Goal: Task Accomplishment & Management: Manage account settings

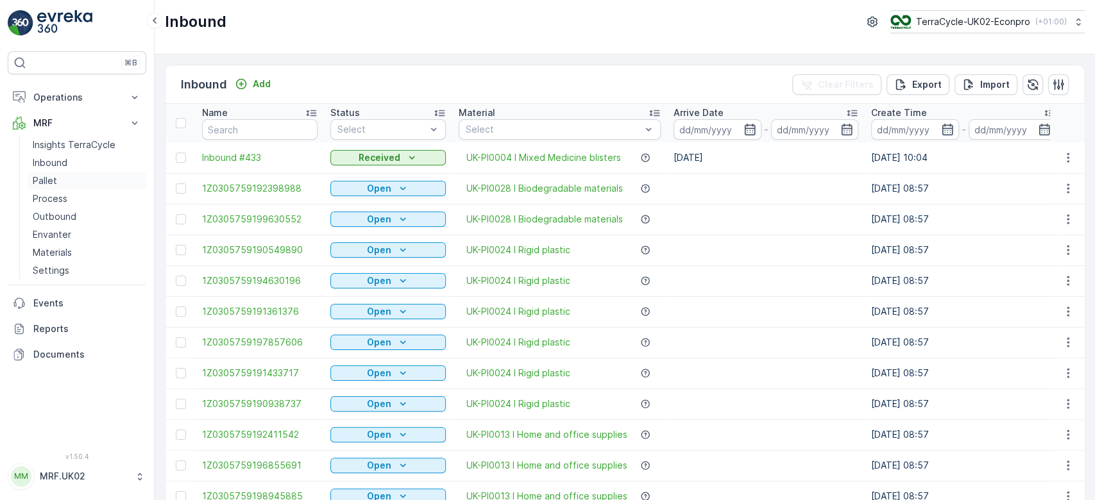
click at [56, 179] on link "Pallet" at bounding box center [87, 181] width 119 height 18
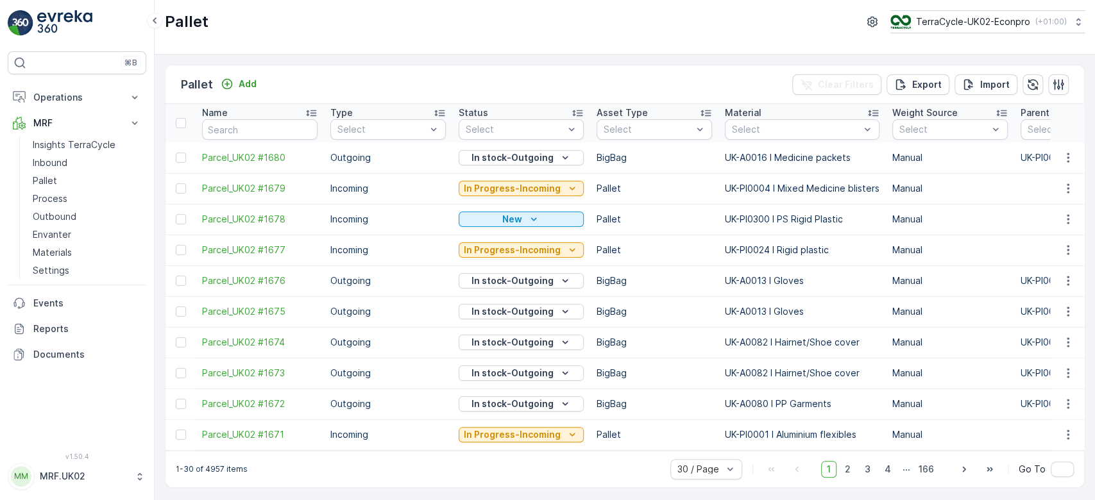
click at [250, 70] on div "Pallet Add Clear Filters Export Import" at bounding box center [625, 84] width 919 height 38
click at [253, 85] on p "Add" at bounding box center [248, 84] width 18 height 13
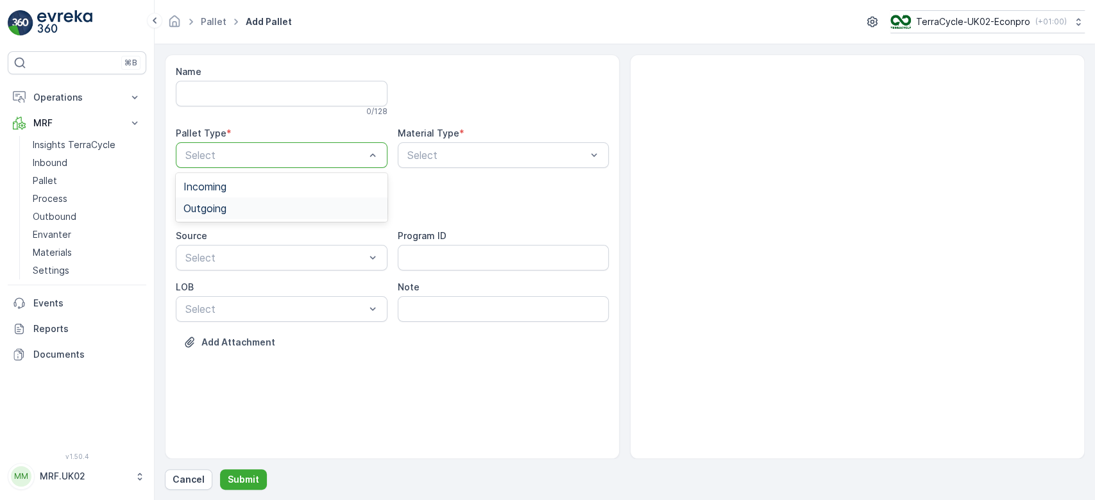
click at [244, 204] on div "Outgoing" at bounding box center [281, 209] width 196 height 12
click at [221, 278] on div "Bale" at bounding box center [281, 282] width 196 height 12
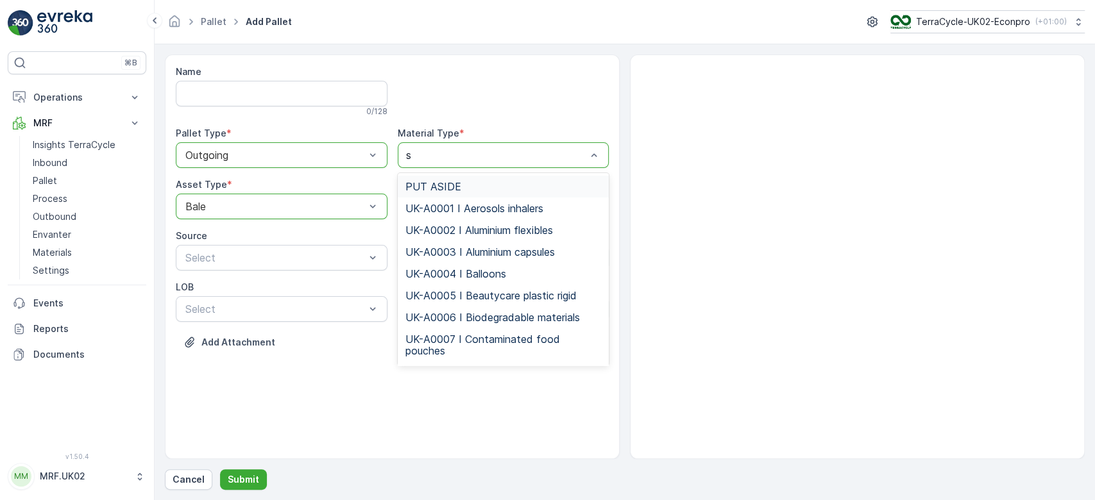
type input "sh"
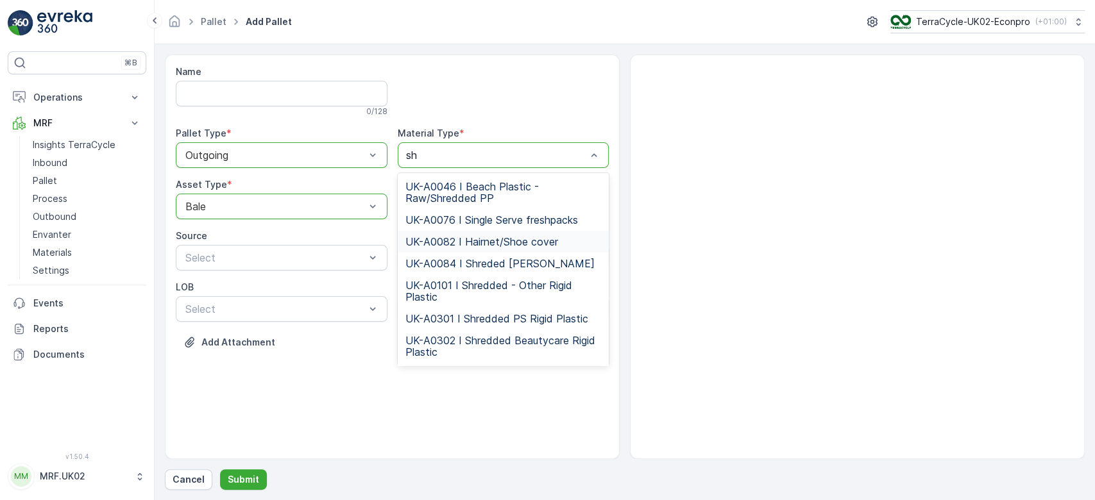
click at [504, 237] on span "UK-A0082 I Hairnet/Shoe cover" at bounding box center [481, 242] width 153 height 12
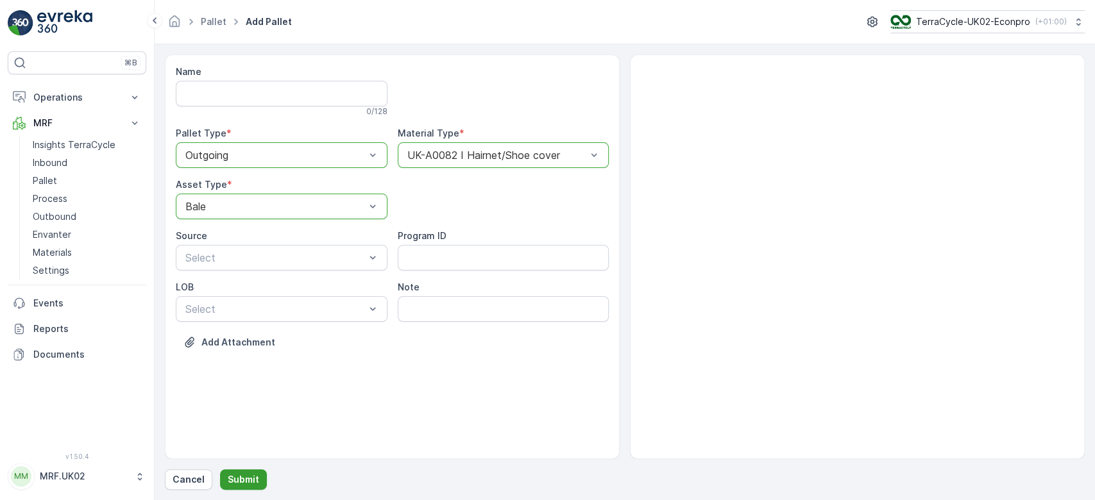
click at [239, 470] on button "Submit" at bounding box center [243, 480] width 47 height 21
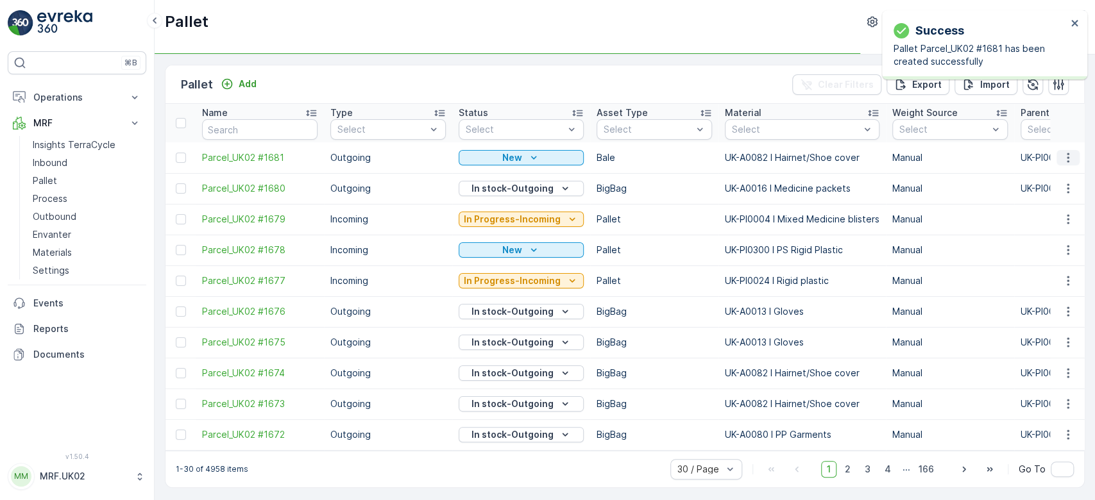
click at [1068, 154] on icon "button" at bounding box center [1068, 157] width 13 height 13
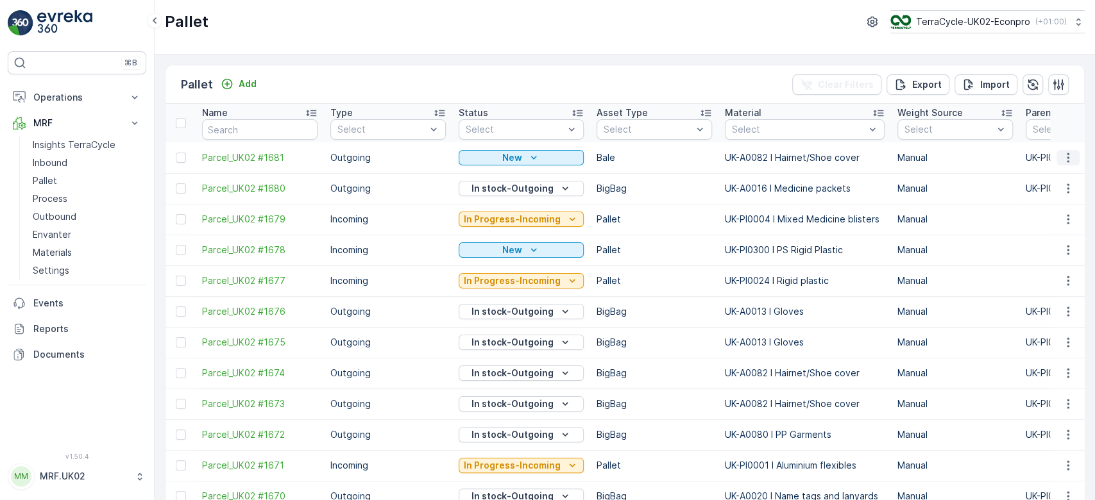
click at [1062, 157] on icon "button" at bounding box center [1068, 157] width 13 height 13
click at [1050, 250] on div "Print QR" at bounding box center [1052, 248] width 85 height 18
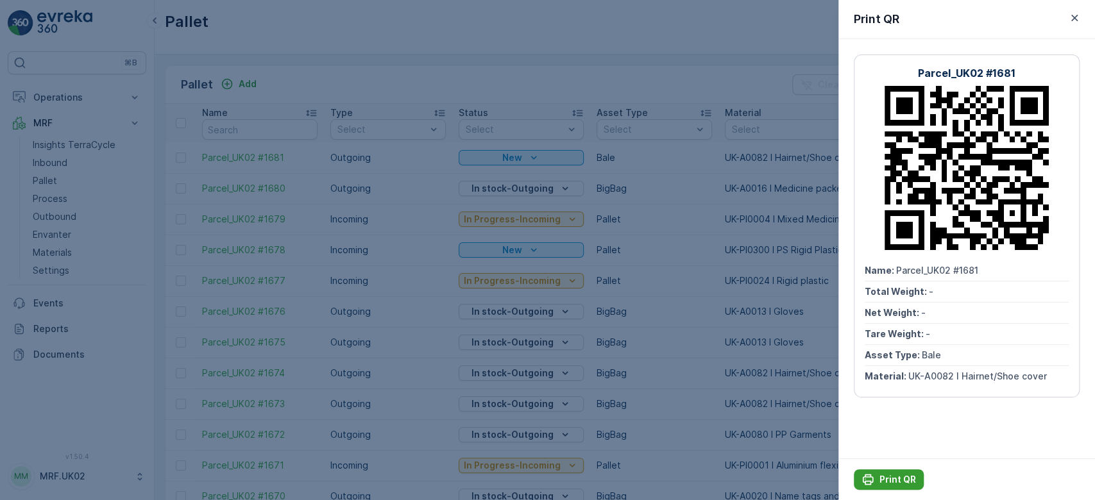
click at [903, 477] on p "Print QR" at bounding box center [898, 479] width 37 height 13
click at [629, 312] on div at bounding box center [547, 250] width 1095 height 500
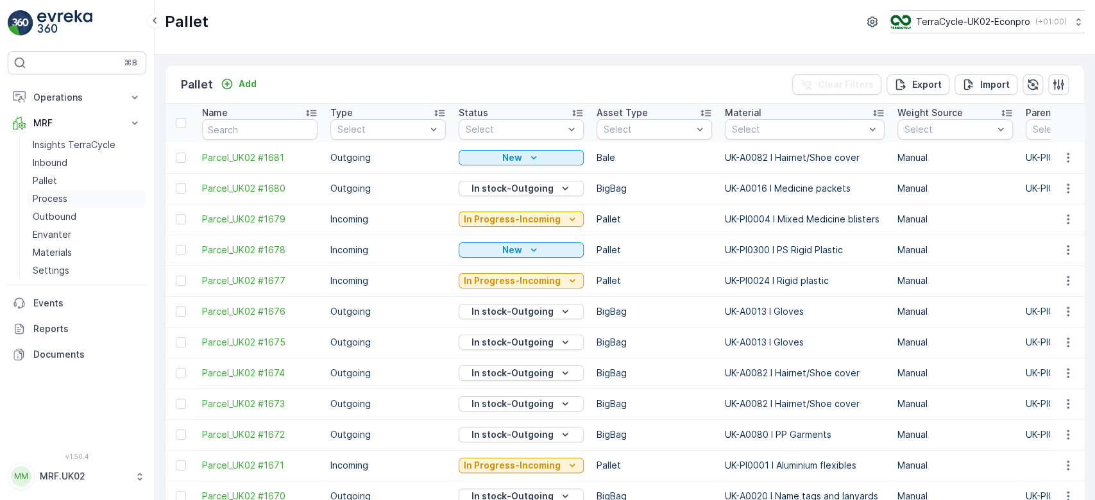
click at [69, 200] on link "Process" at bounding box center [87, 199] width 119 height 18
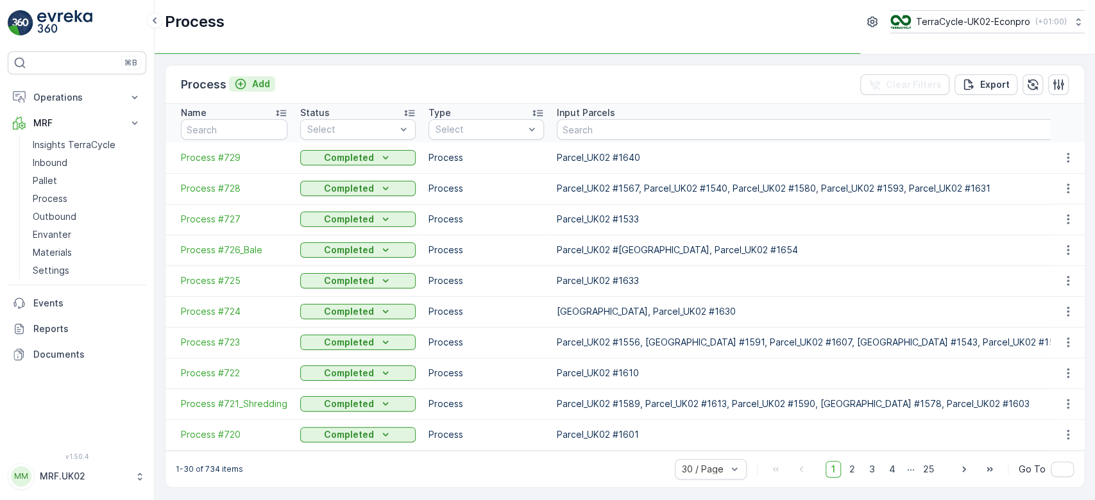
click at [266, 83] on p "Add" at bounding box center [261, 84] width 18 height 13
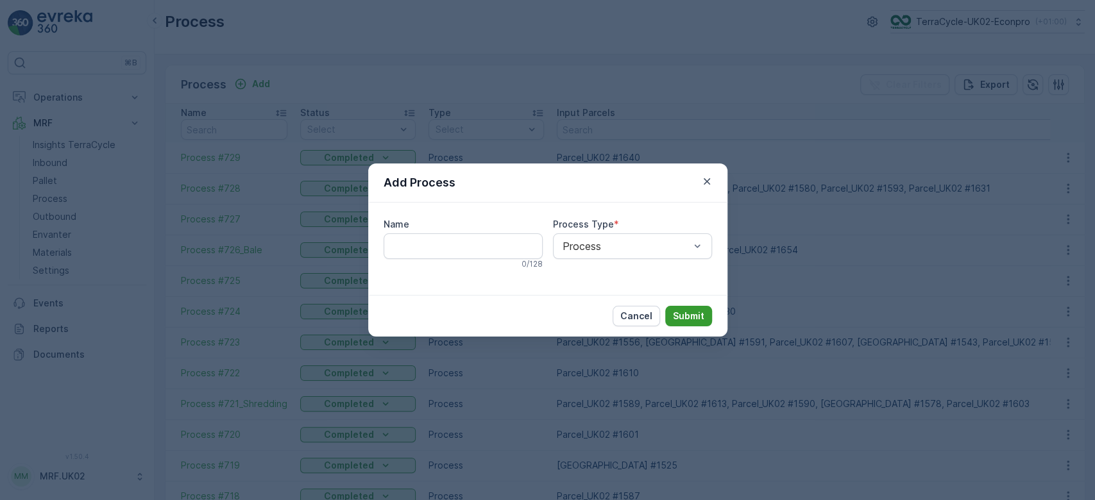
click at [692, 312] on p "Submit" at bounding box center [688, 316] width 31 height 13
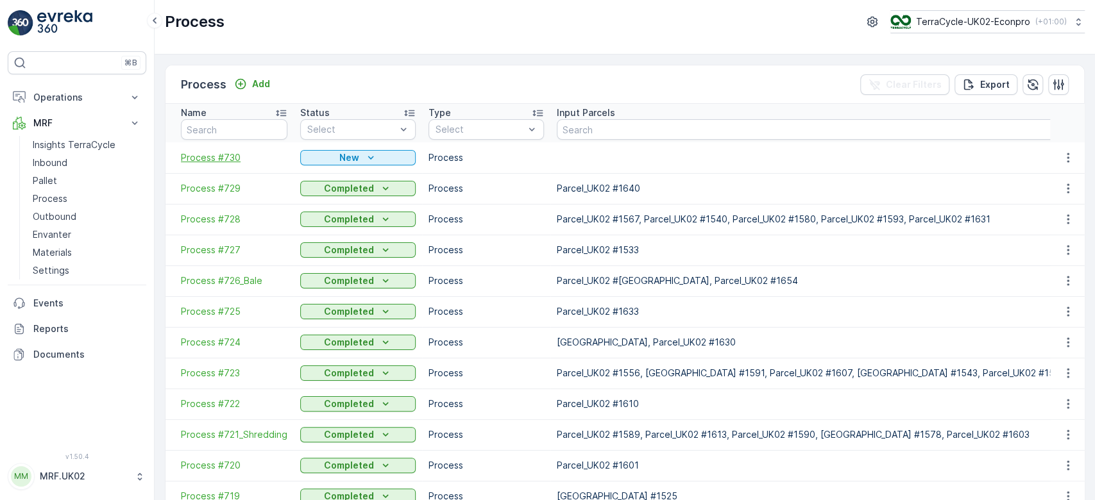
click at [203, 156] on span "Process #730" at bounding box center [234, 157] width 106 height 13
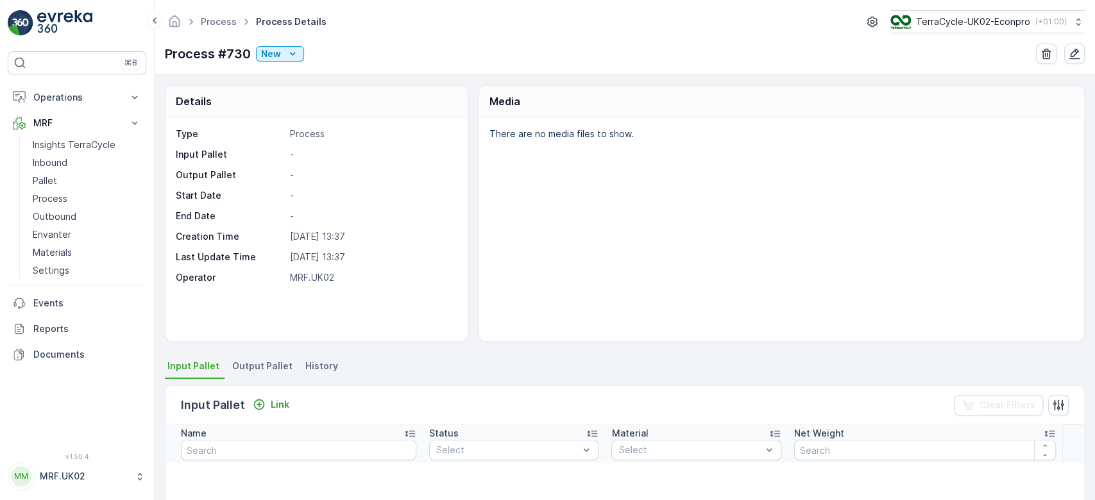
click at [904, 264] on div "There are no media files to show." at bounding box center [781, 229] width 605 height 224
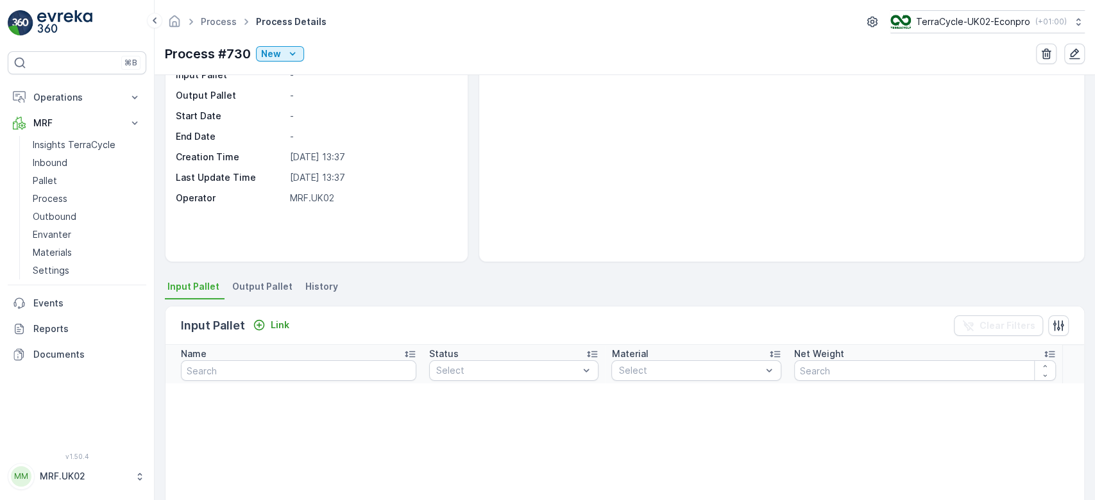
scroll to position [103, 0]
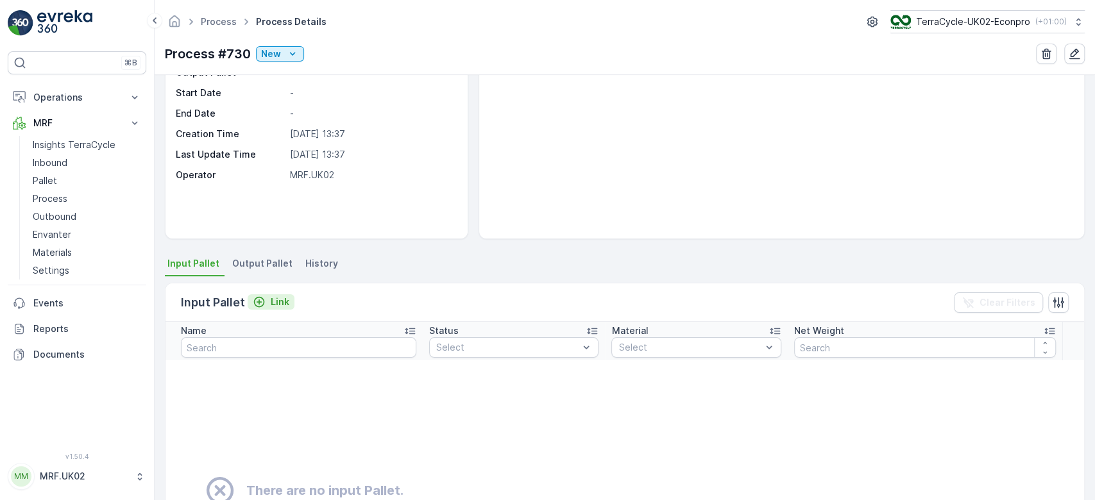
click at [277, 300] on p "Link" at bounding box center [280, 302] width 19 height 13
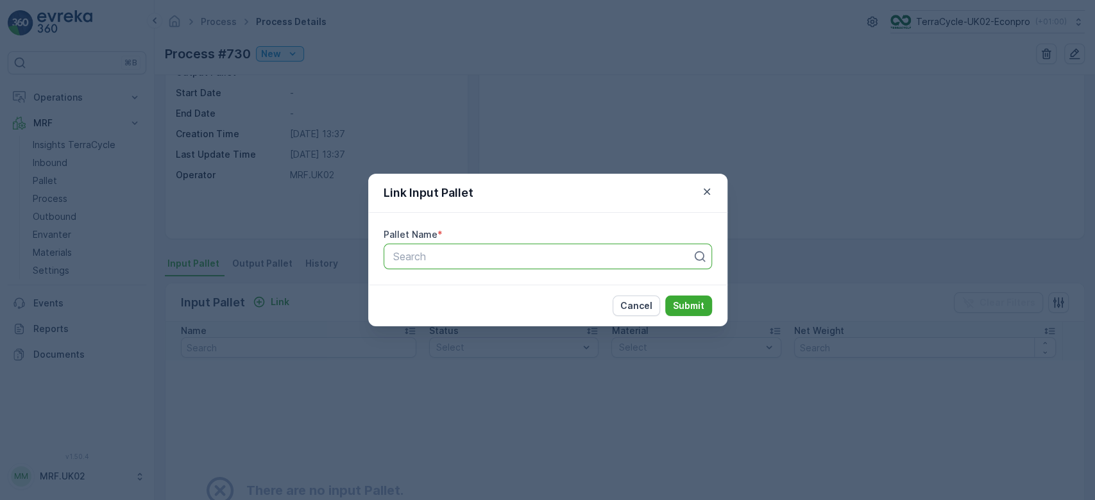
click at [425, 251] on div at bounding box center [543, 257] width 302 height 12
type input "994"
click at [472, 306] on span "Parcel_UK02 #994" at bounding box center [436, 310] width 90 height 12
click at [699, 303] on p "Submit" at bounding box center [688, 306] width 31 height 13
click at [640, 310] on p "Cancel" at bounding box center [636, 306] width 32 height 13
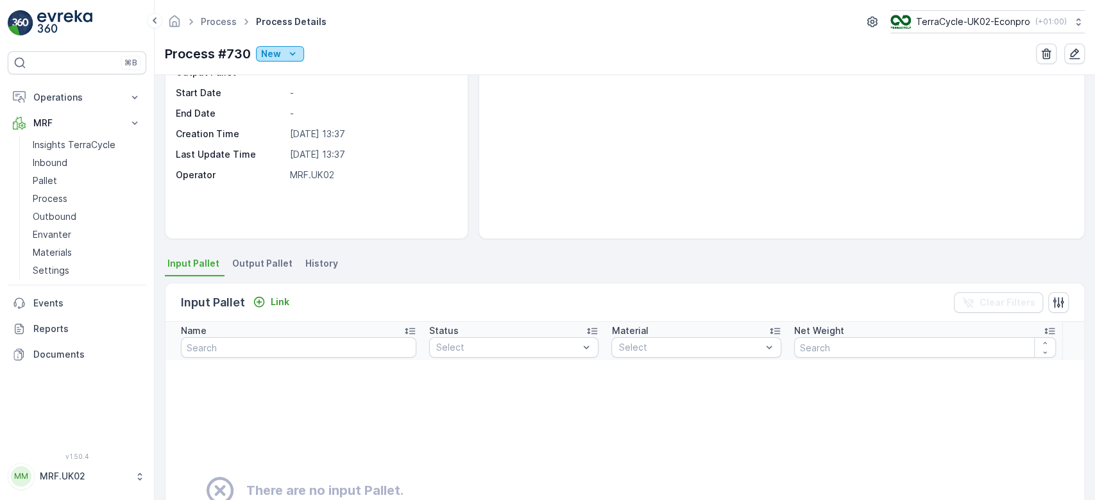
click at [292, 59] on icon "New" at bounding box center [292, 53] width 13 height 13
click at [298, 95] on div "Ready" at bounding box center [332, 90] width 148 height 18
click at [1075, 47] on icon "button" at bounding box center [1074, 53] width 13 height 13
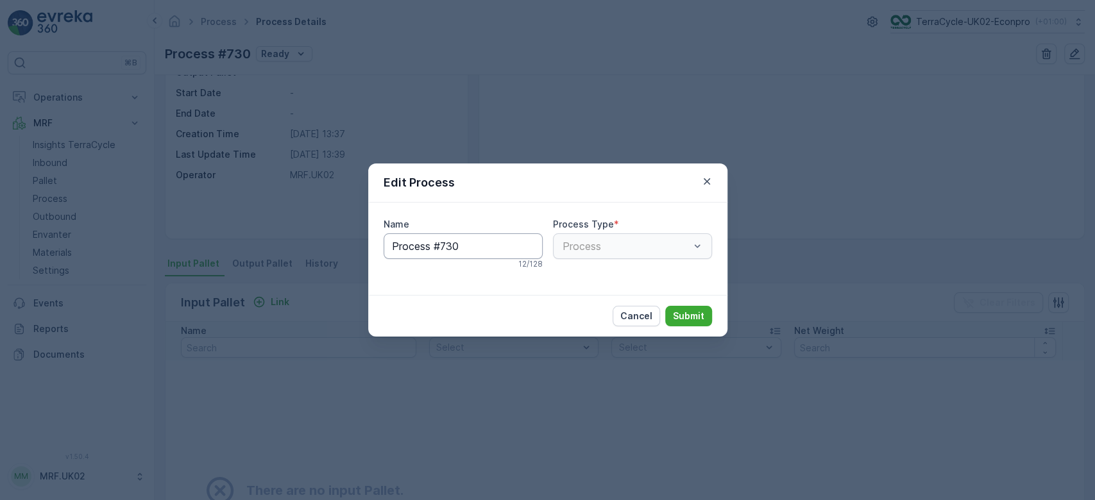
click at [486, 239] on input "Process #730" at bounding box center [463, 247] width 159 height 26
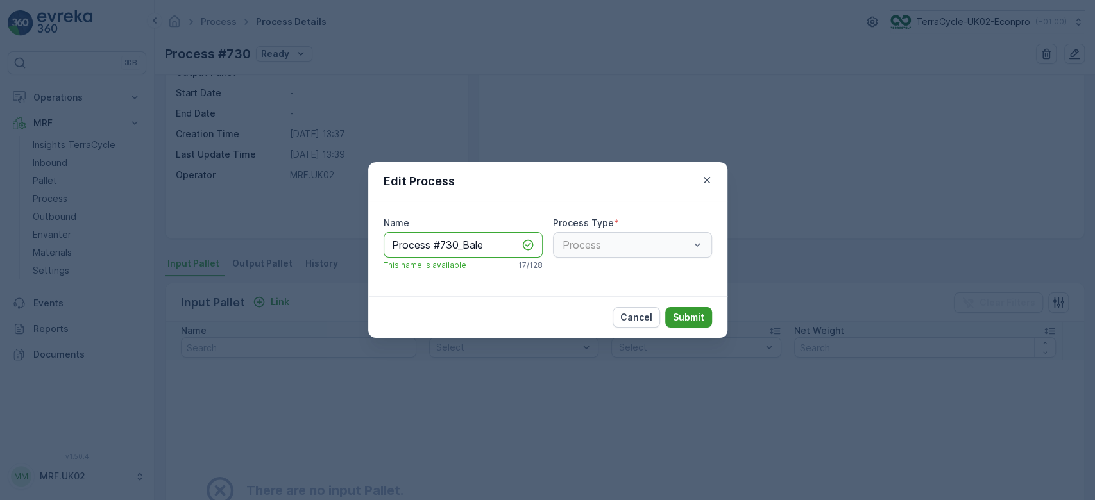
type input "Process #730_Bale"
click at [694, 319] on p "Submit" at bounding box center [688, 317] width 31 height 13
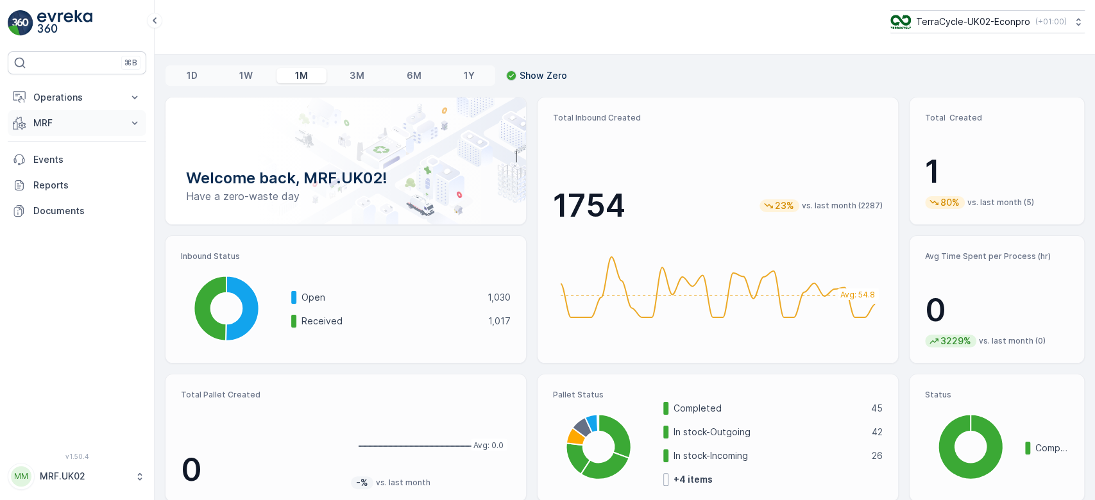
click at [72, 123] on p "MRF" at bounding box center [76, 123] width 87 height 13
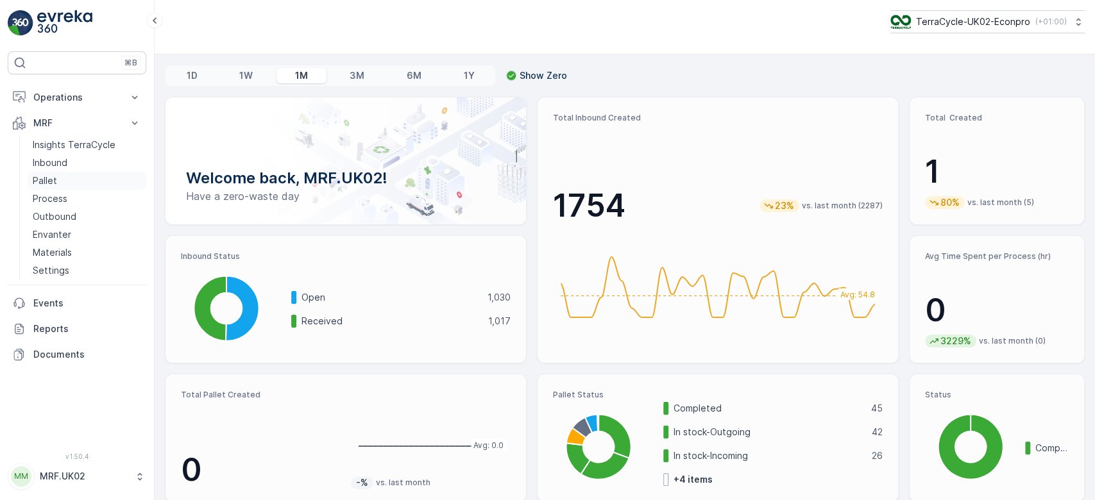
click at [58, 185] on link "Pallet" at bounding box center [87, 181] width 119 height 18
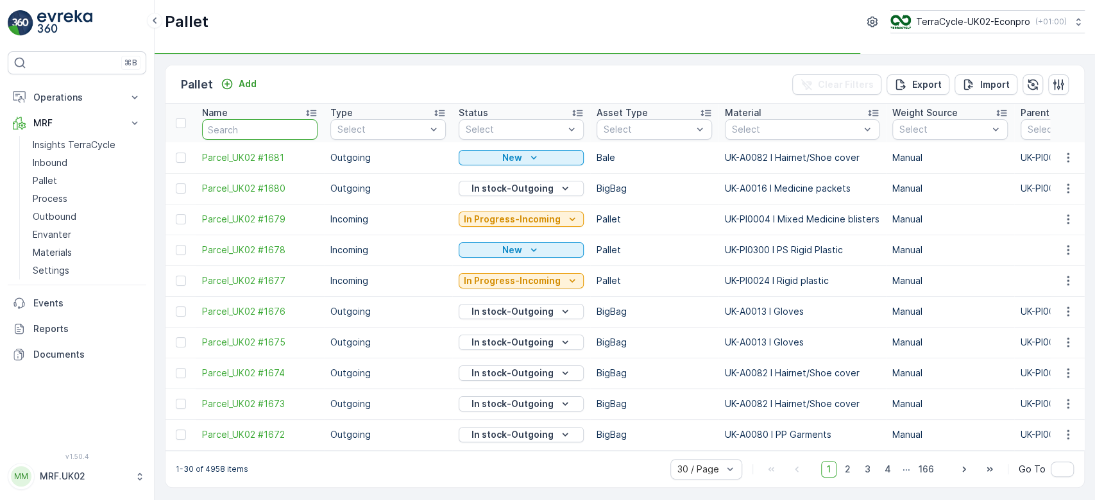
click at [282, 122] on input "text" at bounding box center [259, 129] width 115 height 21
type input "099"
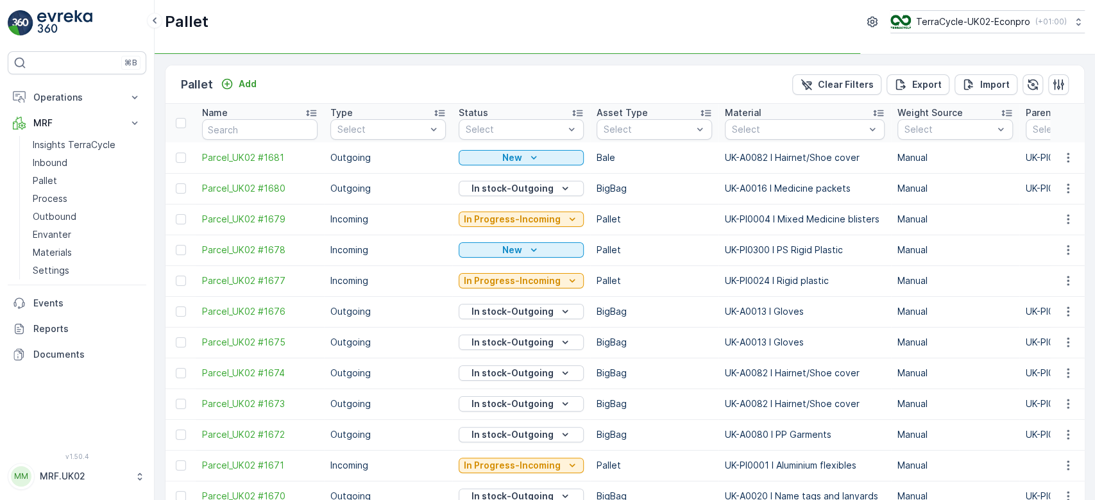
type input "099"
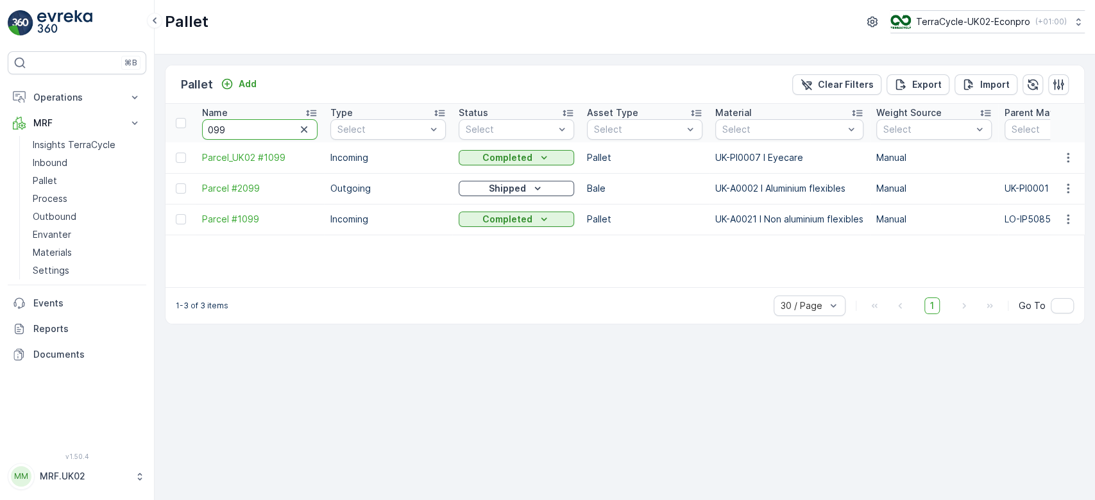
click at [282, 122] on input "099" at bounding box center [259, 129] width 115 height 21
type input "0"
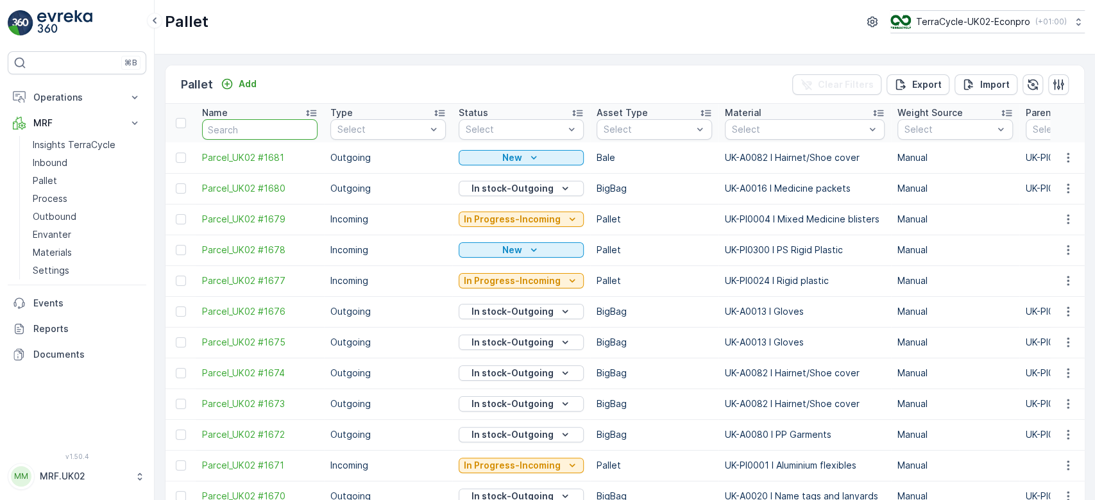
click at [282, 122] on input "text" at bounding box center [259, 129] width 115 height 21
type input "994"
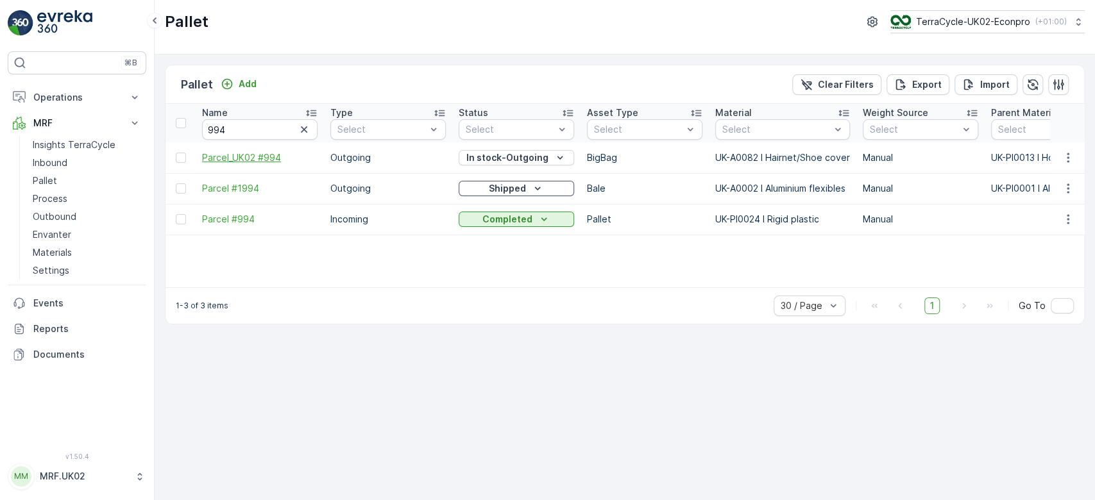
click at [273, 157] on span "Parcel_UK02 #994" at bounding box center [259, 157] width 115 height 13
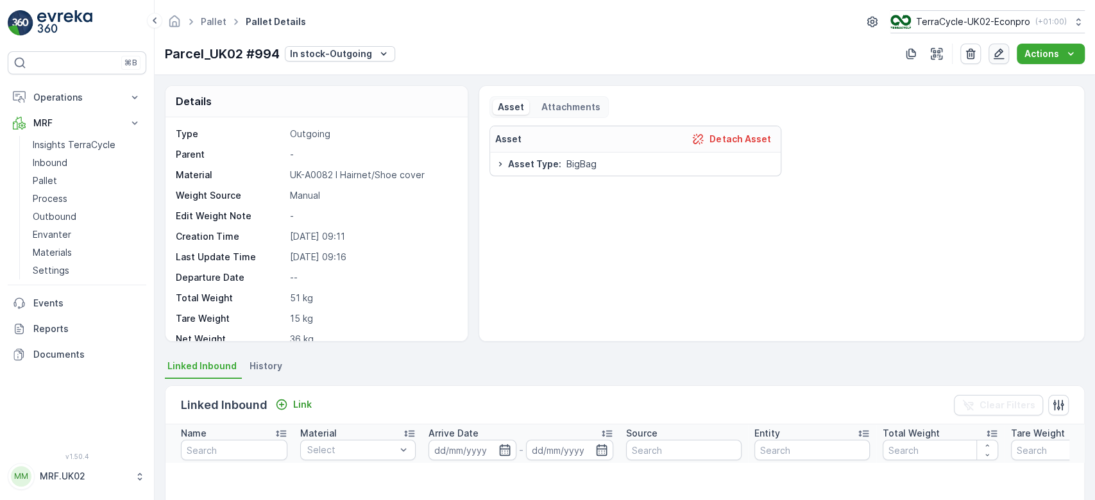
click at [1001, 55] on icon "button" at bounding box center [998, 53] width 13 height 13
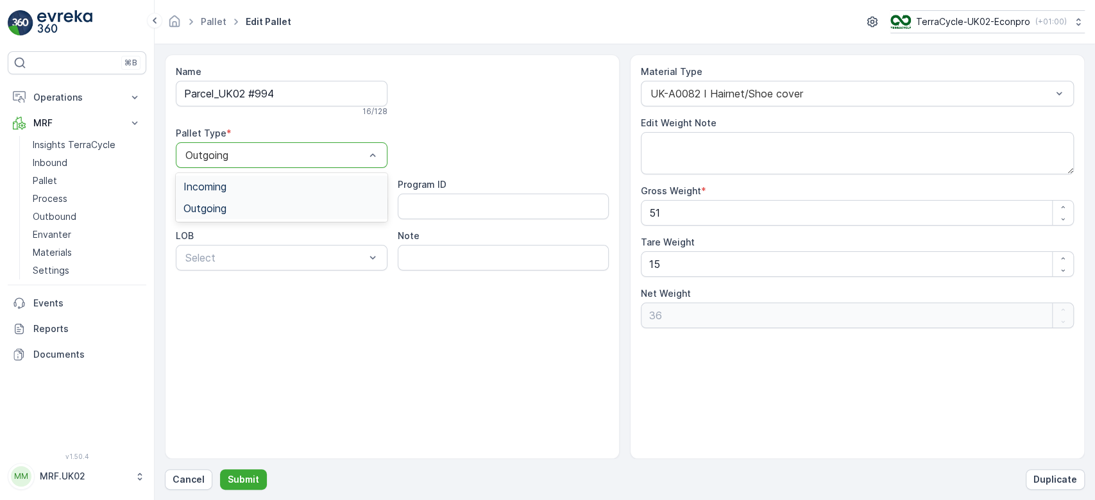
click at [344, 181] on div "Incoming" at bounding box center [281, 187] width 196 height 12
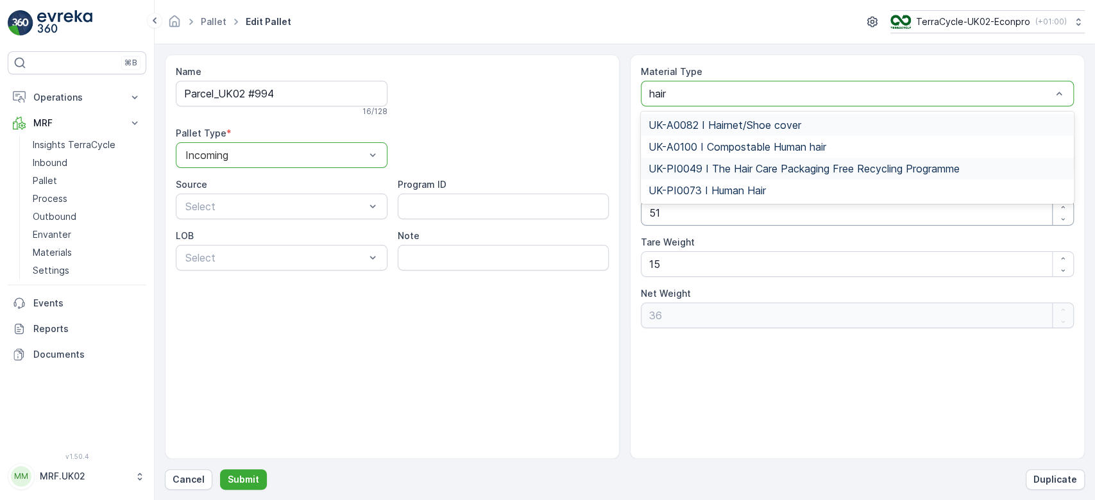
type input "hairn"
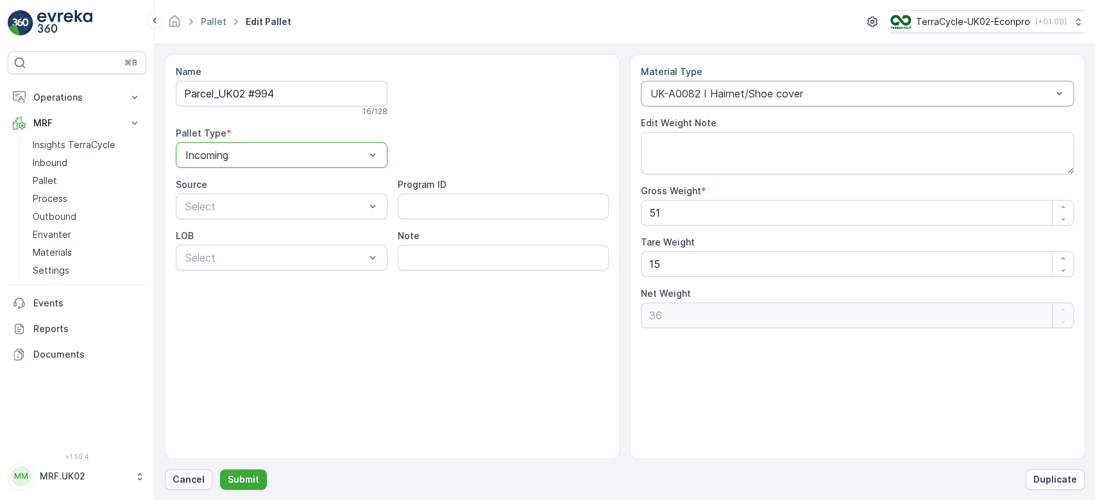
click at [190, 480] on p "Cancel" at bounding box center [189, 479] width 32 height 13
